Goal: Information Seeking & Learning: Understand process/instructions

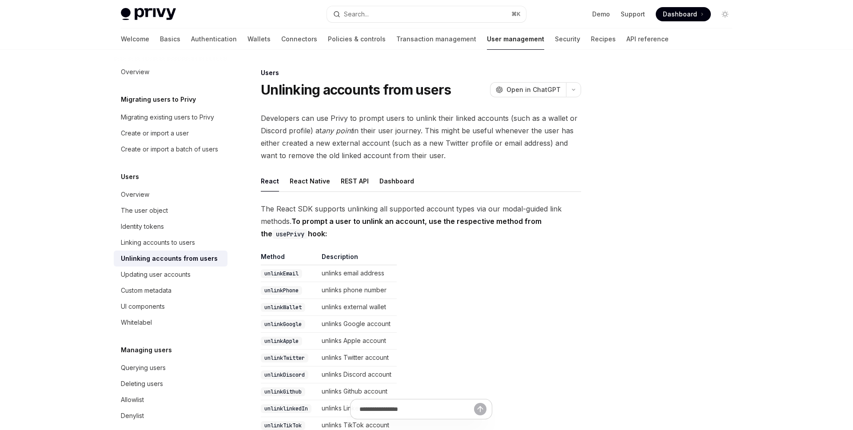
click at [161, 9] on img at bounding box center [148, 14] width 55 height 12
click at [414, 205] on span "The React SDK supports unlinking all supported account types via our modal-guid…" at bounding box center [421, 221] width 320 height 37
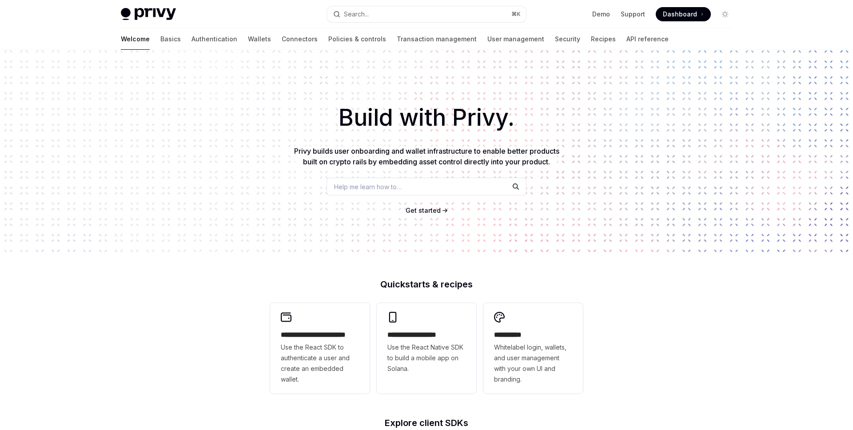
click at [138, 65] on div "Build with Privy. Privy builds user onboarding and wallet infrastructure to ena…" at bounding box center [426, 151] width 853 height 203
click at [690, 15] on span "Dashboard" at bounding box center [680, 14] width 34 height 9
click at [188, 57] on div "Build with Privy. Privy builds user onboarding and wallet infrastructure to ena…" at bounding box center [426, 151] width 853 height 203
